Goal: Task Accomplishment & Management: Manage account settings

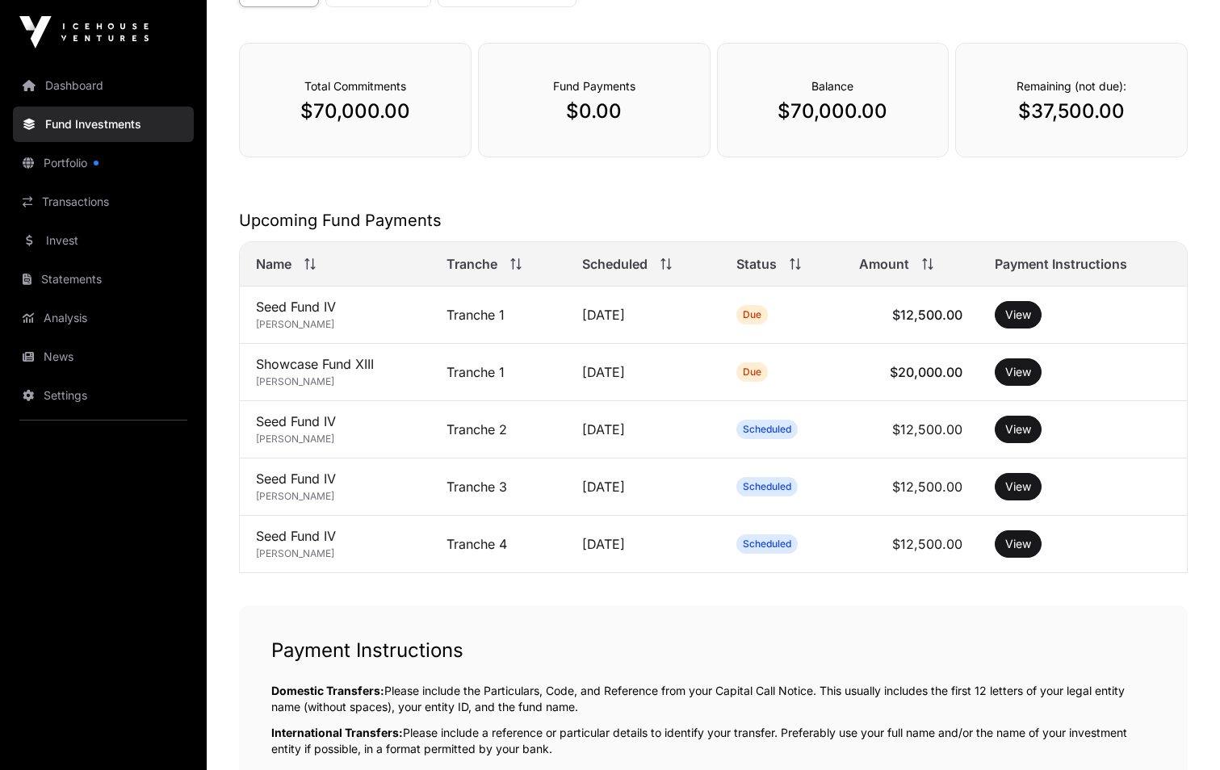
scroll to position [242, 0]
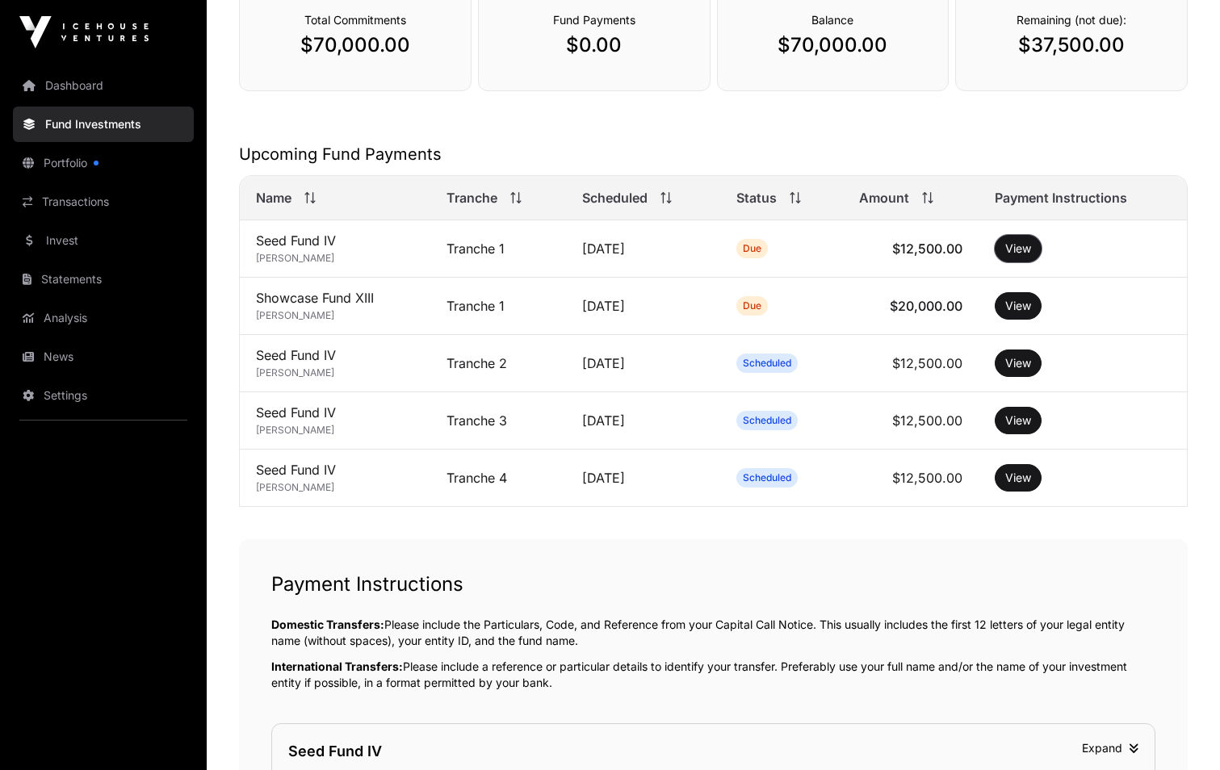
click at [1019, 255] on button "View" at bounding box center [1018, 248] width 47 height 27
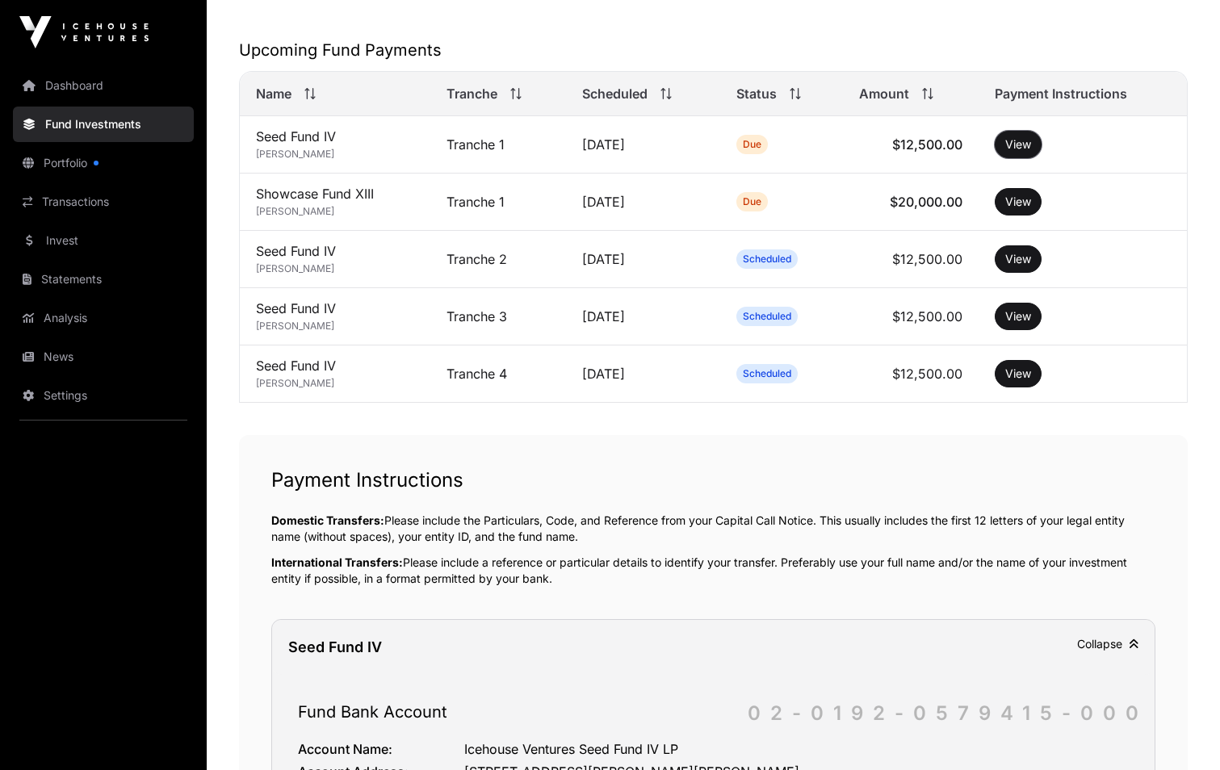
scroll to position [321, 0]
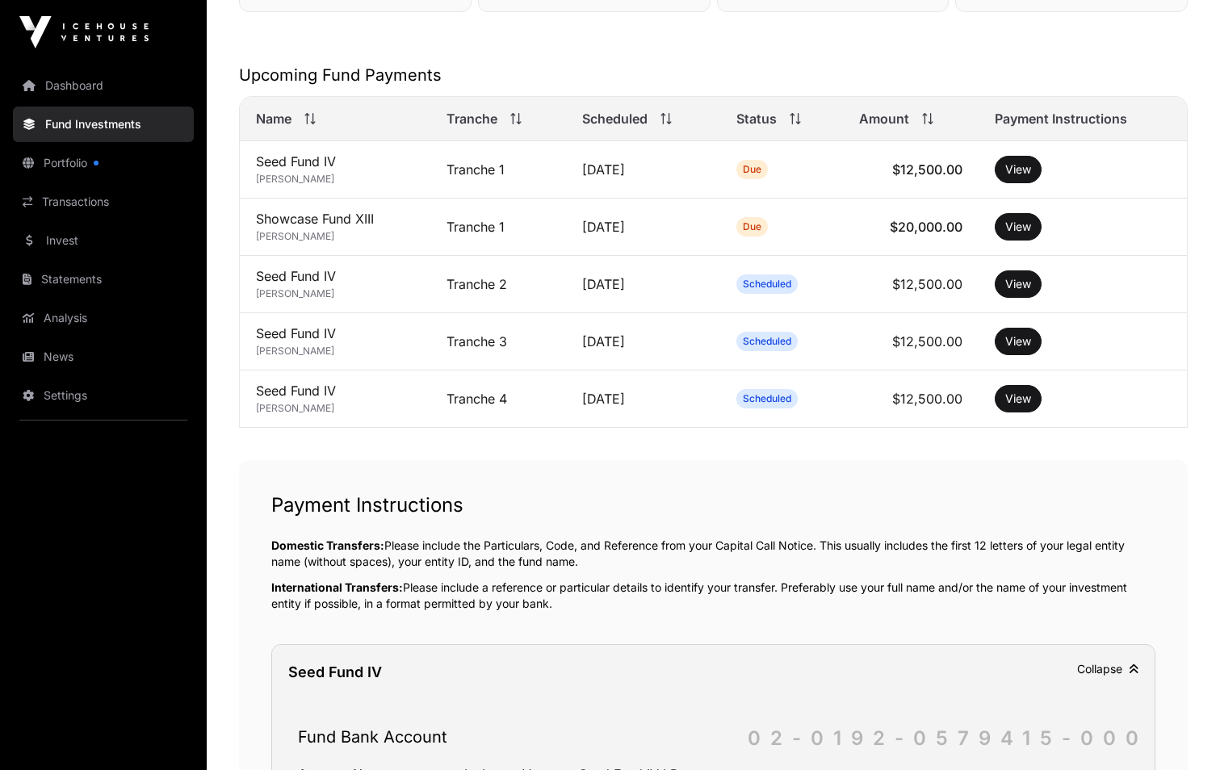
click at [761, 566] on p "Domestic Transfers: Please include the Particulars, Code, and Reference from yo…" at bounding box center [713, 554] width 884 height 32
click at [1026, 226] on button "View" at bounding box center [1018, 226] width 47 height 27
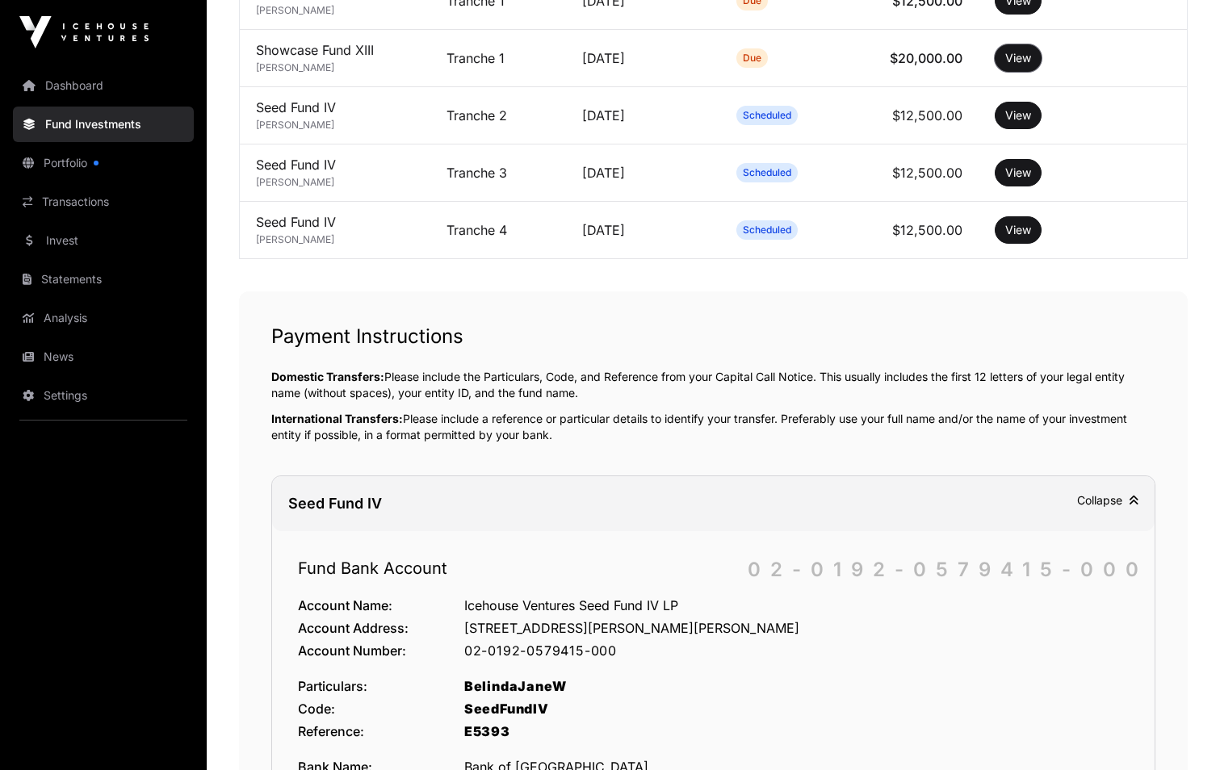
scroll to position [402, 0]
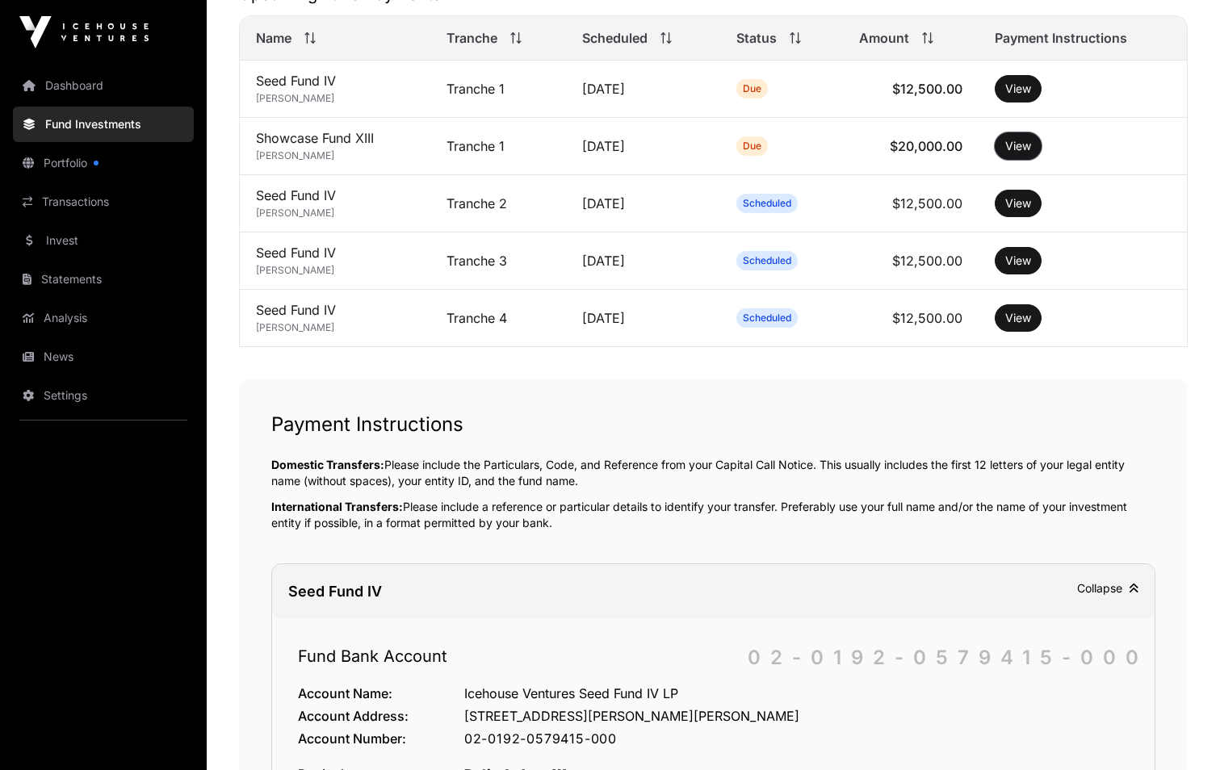
click at [1019, 151] on button "View" at bounding box center [1018, 145] width 47 height 27
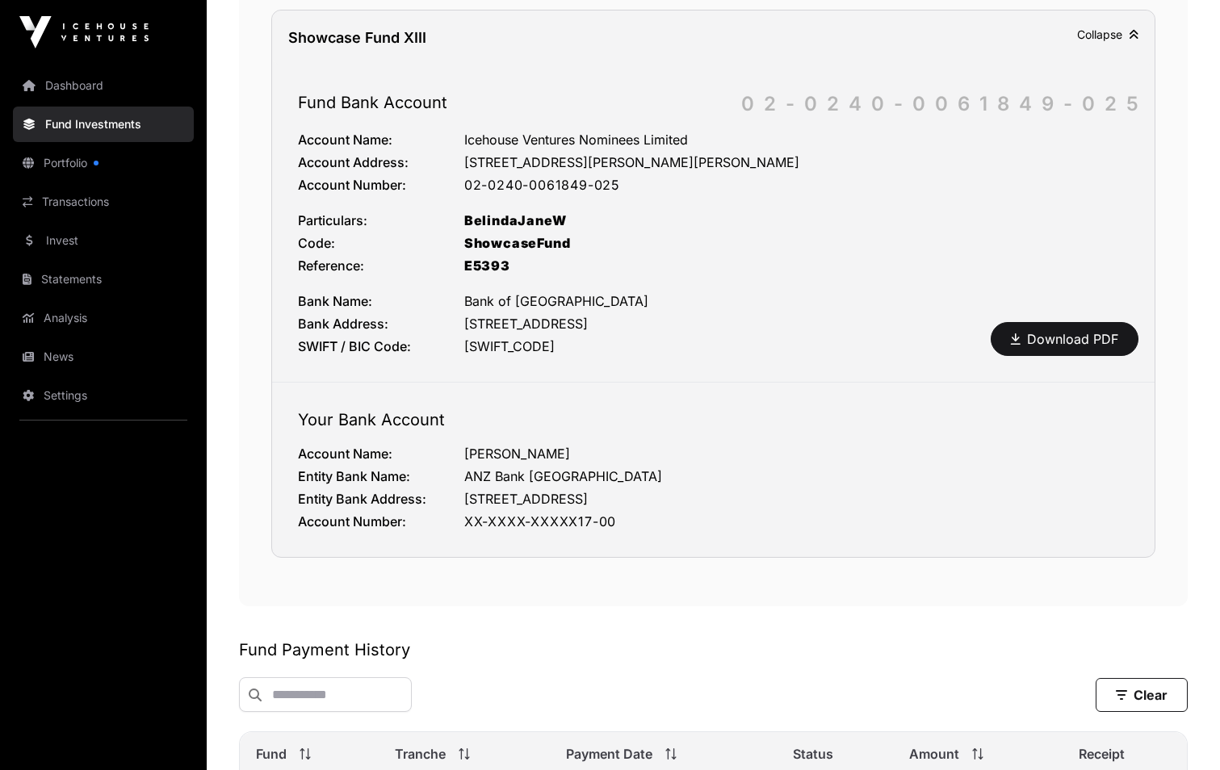
scroll to position [1530, 0]
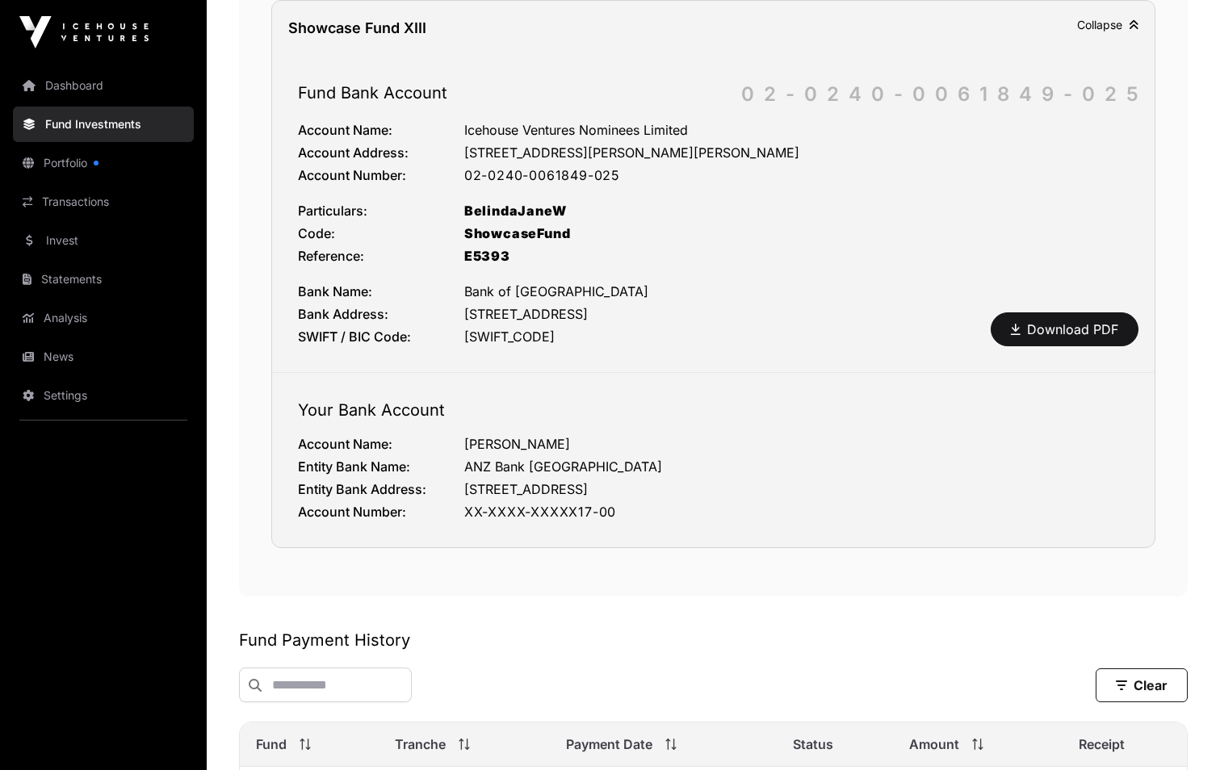
click at [81, 165] on link "Portfolio" at bounding box center [103, 163] width 181 height 36
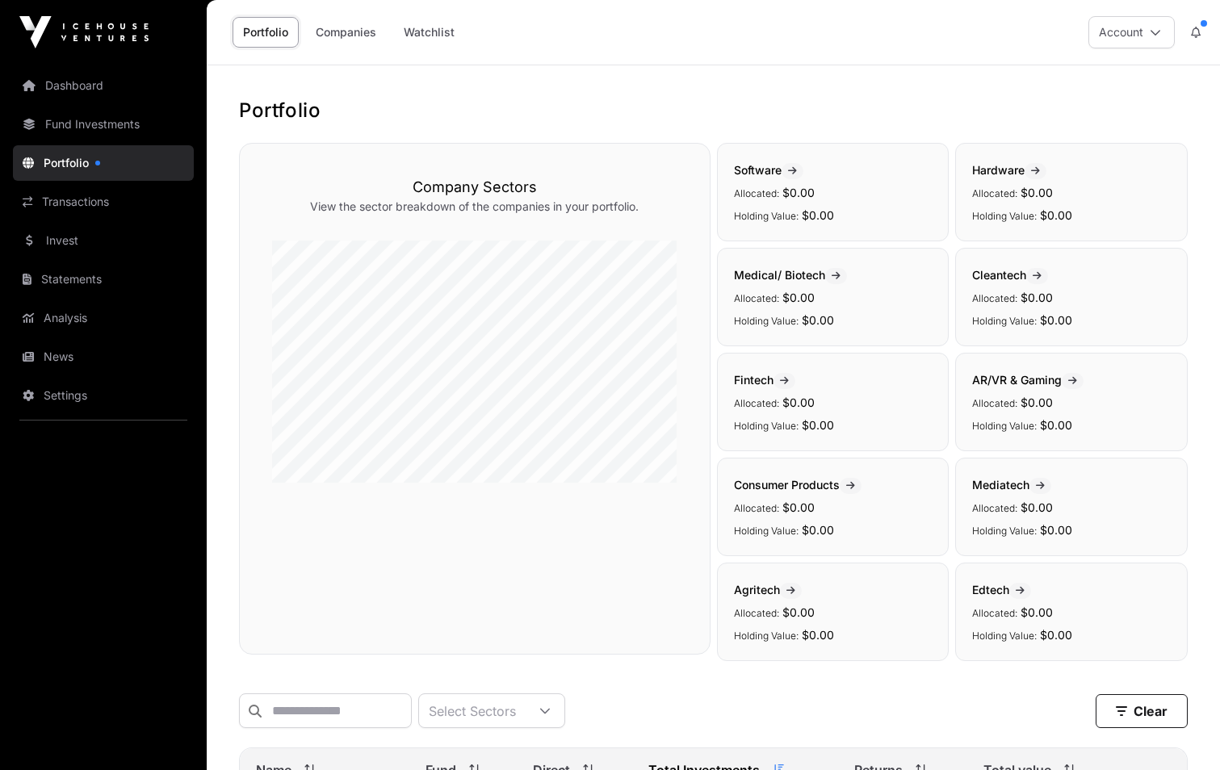
click at [1191, 27] on icon at bounding box center [1196, 32] width 10 height 11
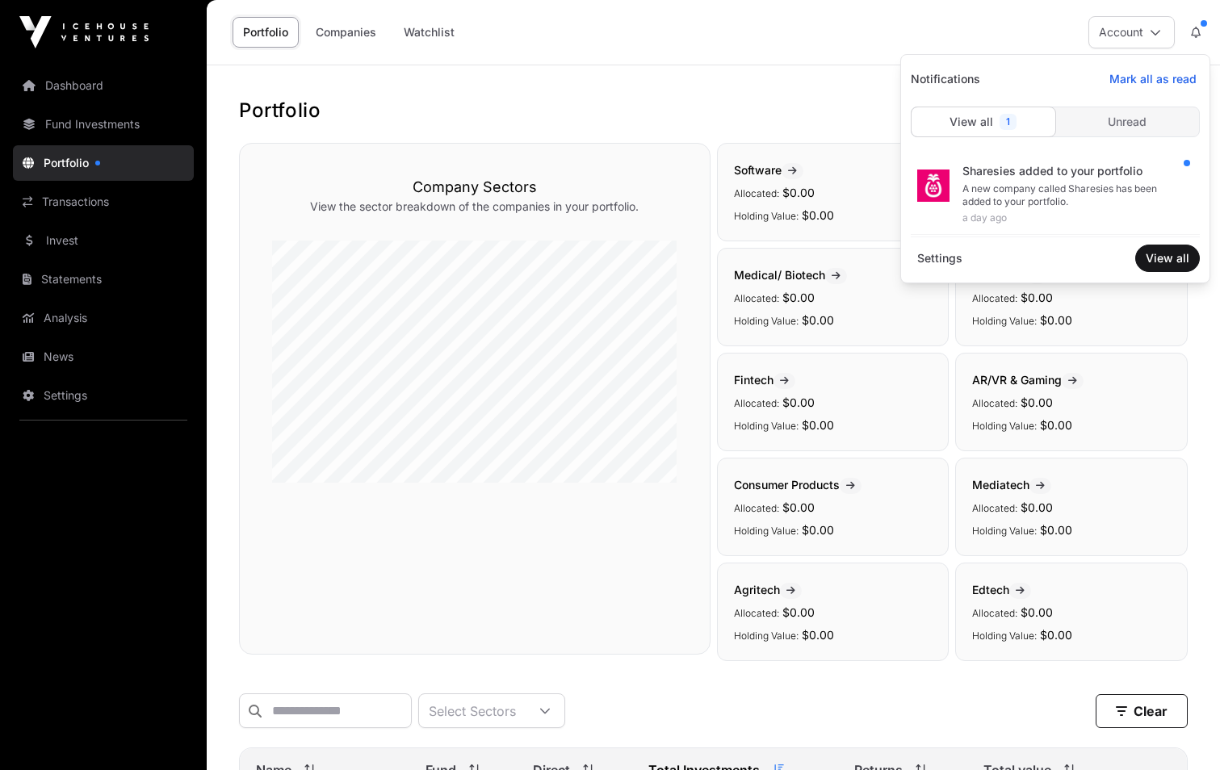
click at [1076, 34] on div "Portfolio Companies Watchlist Account" at bounding box center [713, 32] width 994 height 65
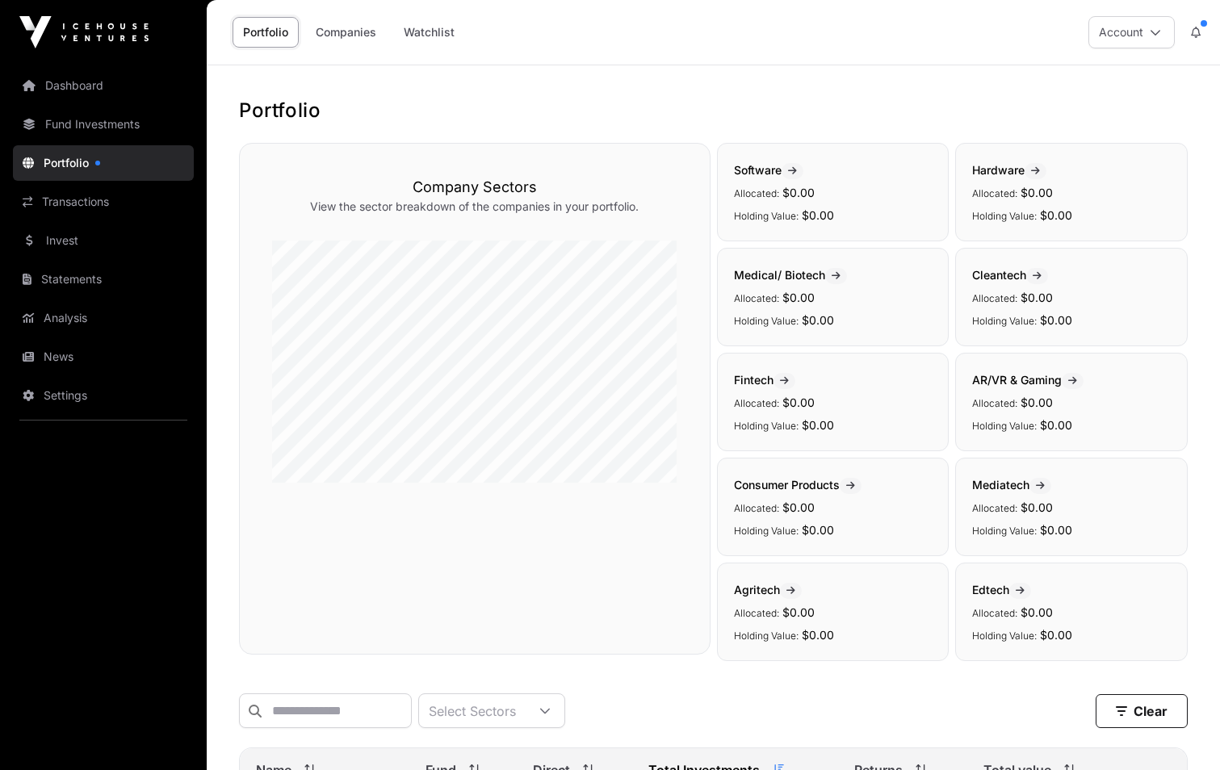
click at [1138, 35] on button "Account" at bounding box center [1131, 32] width 86 height 32
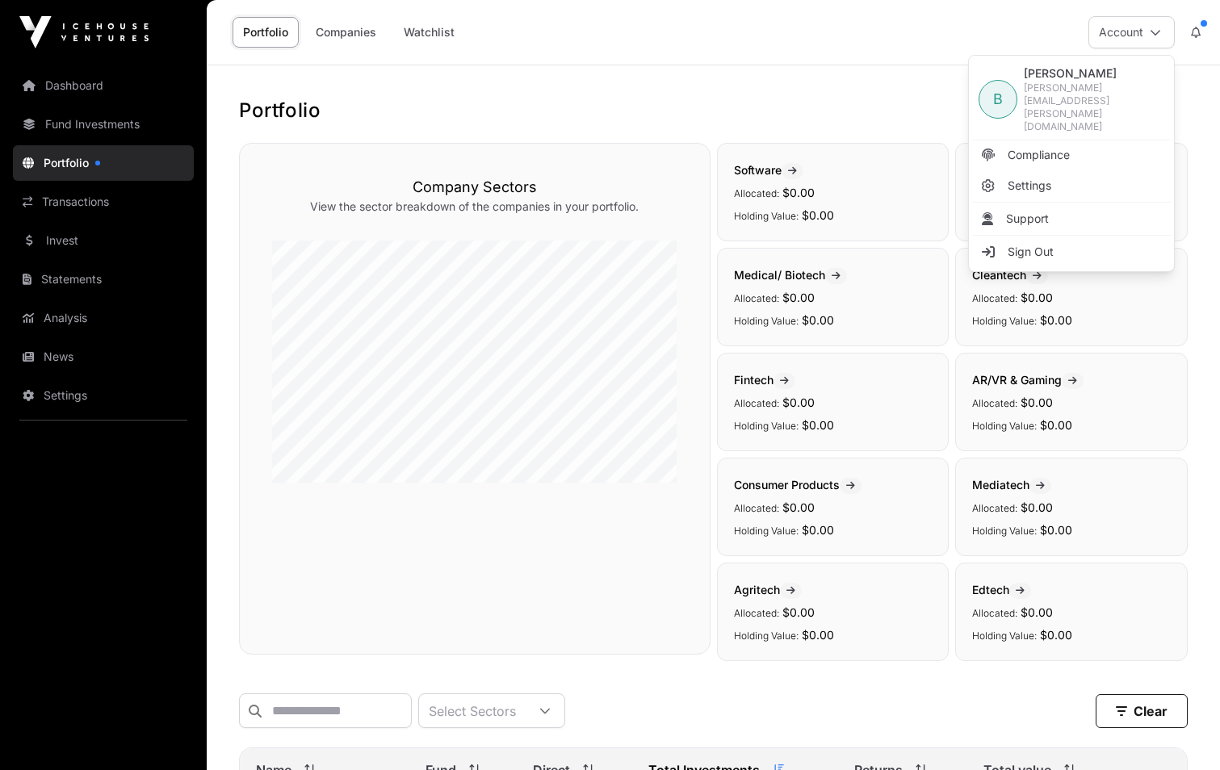
click at [1014, 244] on span "Sign Out" at bounding box center [1030, 252] width 46 height 16
